Goal: Navigation & Orientation: Find specific page/section

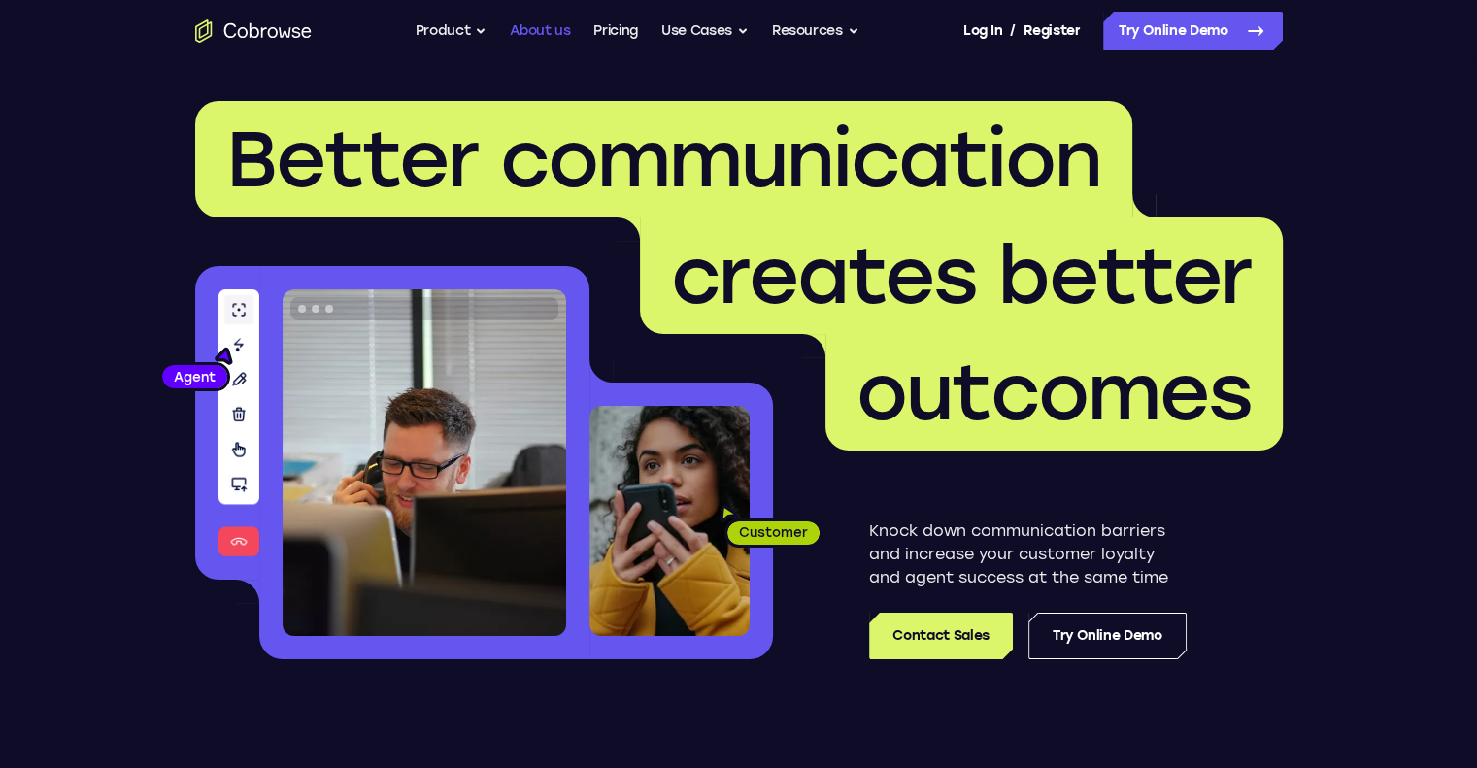
click at [537, 27] on link "About us" at bounding box center [540, 31] width 60 height 39
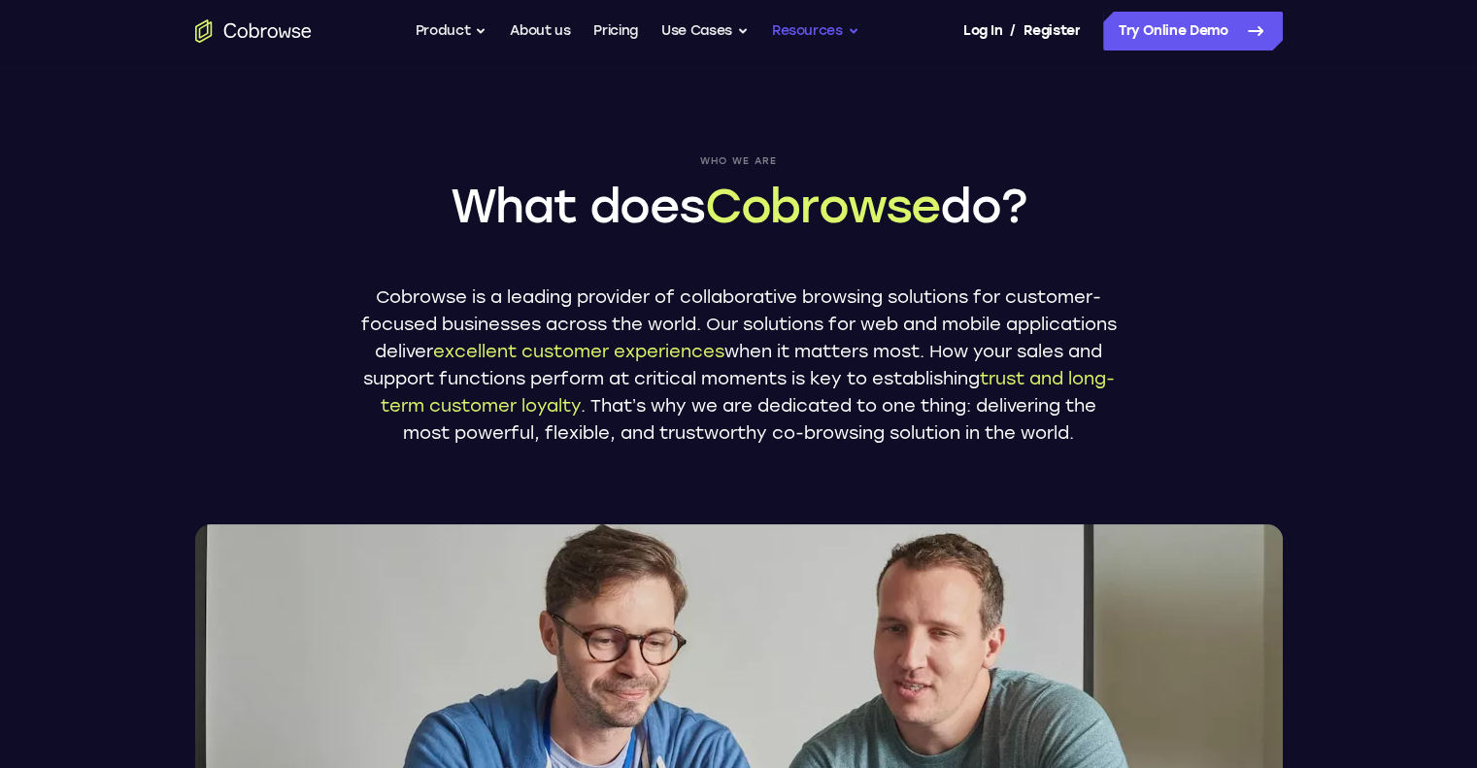
click at [808, 36] on button "Resources" at bounding box center [815, 31] width 87 height 39
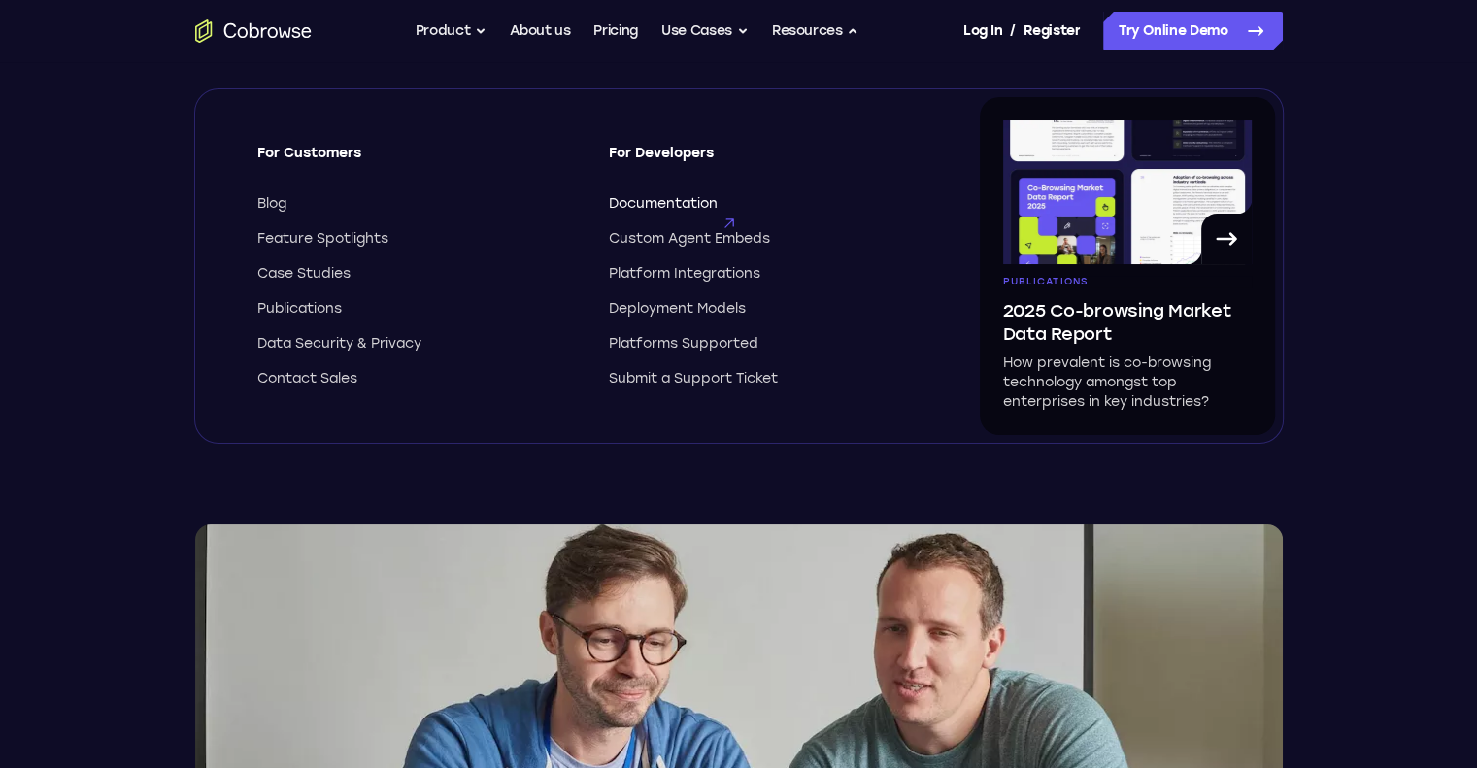
click at [671, 201] on span "Documentation" at bounding box center [663, 203] width 109 height 19
